Goal: Information Seeking & Learning: Learn about a topic

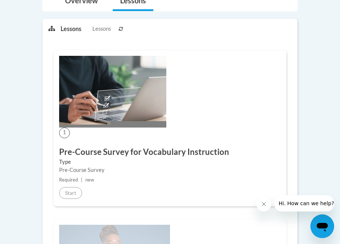
scroll to position [172, 0]
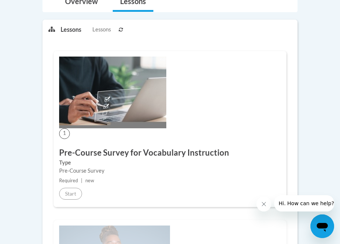
click at [112, 152] on h3 "Pre-Course Survey for Vocabulary Instruction" at bounding box center [170, 152] width 222 height 11
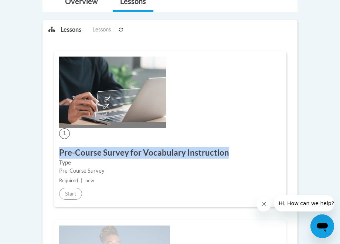
click at [112, 152] on h3 "Pre-Course Survey for Vocabulary Instruction" at bounding box center [170, 152] width 222 height 11
click at [252, 81] on div "1 Pre-Course Survey for Vocabulary Instruction Type Pre-Course Survey Required …" at bounding box center [170, 129] width 233 height 156
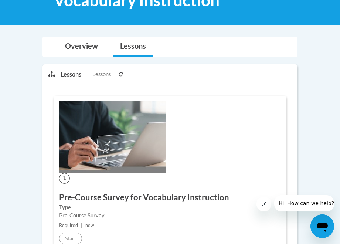
scroll to position [102, 0]
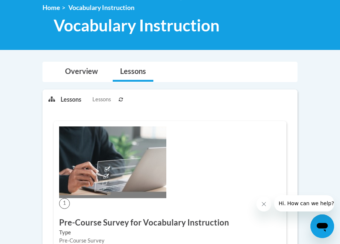
click at [68, 101] on p "Lessons" at bounding box center [71, 99] width 21 height 8
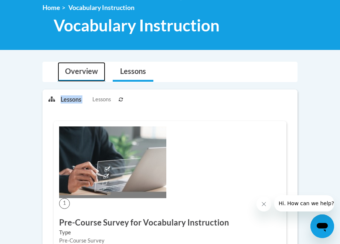
click at [80, 71] on link "Overview" at bounding box center [82, 72] width 48 height 20
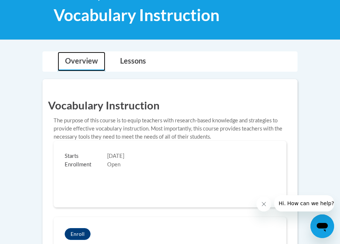
scroll to position [107, 0]
